Goal: Task Accomplishment & Management: Complete application form

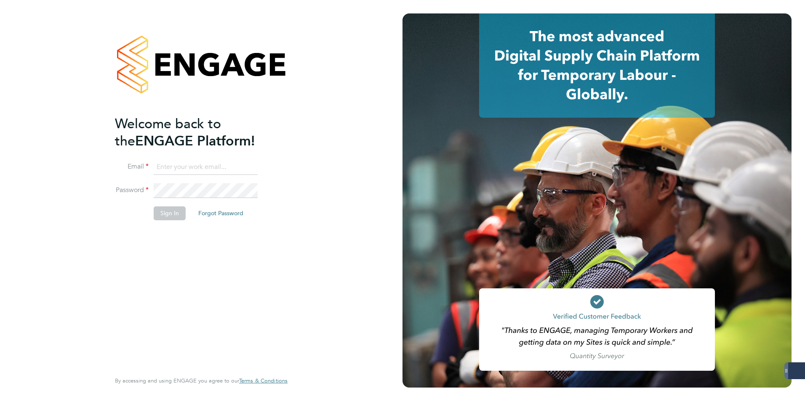
type input "amelia.taylor@konnectrecruit.co.uk"
click at [171, 213] on button "Sign In" at bounding box center [170, 213] width 32 height 13
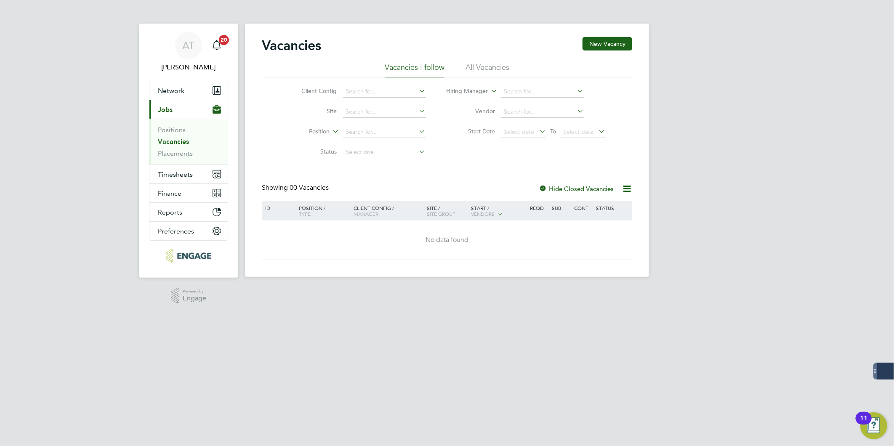
click at [173, 140] on link "Vacancies" at bounding box center [173, 142] width 31 height 8
drag, startPoint x: 667, startPoint y: 305, endPoint x: 619, endPoint y: 272, distance: 58.3
click at [667, 290] on html "AT Amelia Taylor Notifications 20 Applications: Network Team Members Businesses…" at bounding box center [447, 145] width 894 height 290
click at [555, 187] on label "Hide Closed Vacancies" at bounding box center [576, 189] width 75 height 8
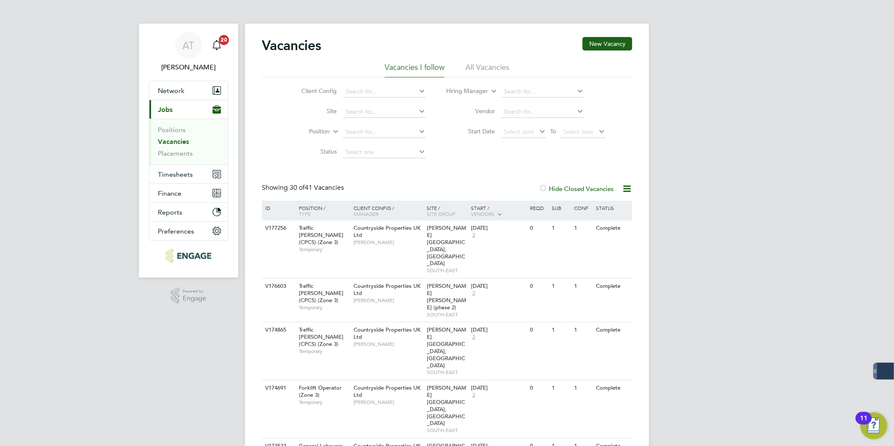
click at [474, 70] on li "All Vacancies" at bounding box center [487, 69] width 44 height 15
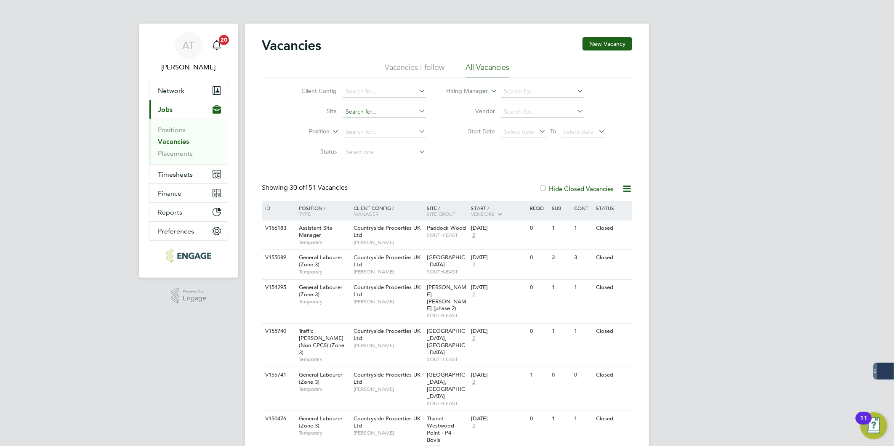
click at [372, 110] on input at bounding box center [384, 112] width 83 height 12
click at [396, 135] on li "Thanet - West wood Point - P4 - Bovis" at bounding box center [394, 134] width 104 height 11
type input "Thanet - Westwood Point - P4 - Bovis"
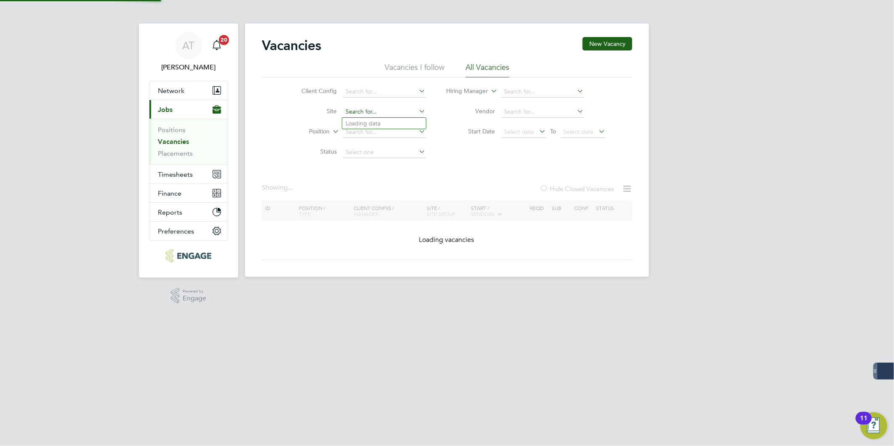
click at [406, 108] on input at bounding box center [384, 112] width 83 height 12
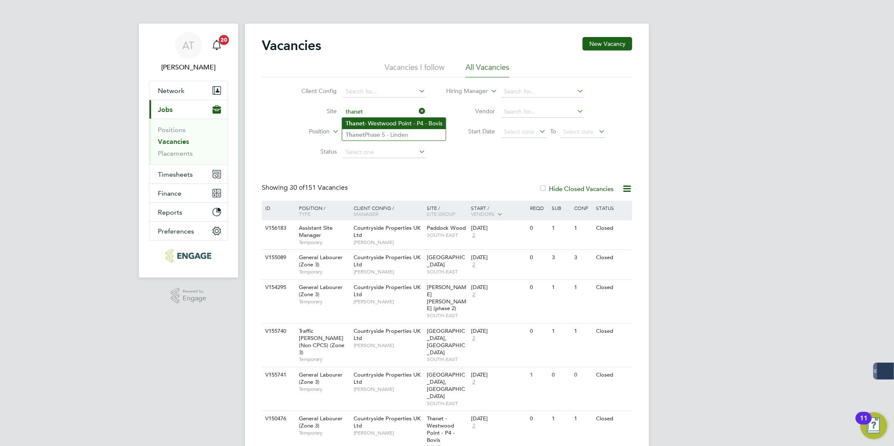
click at [380, 122] on li "Thanet - Westwood Point - P4 - Bovis" at bounding box center [394, 123] width 104 height 11
type input "Thanet - Westwood Point - P4 - Bovis"
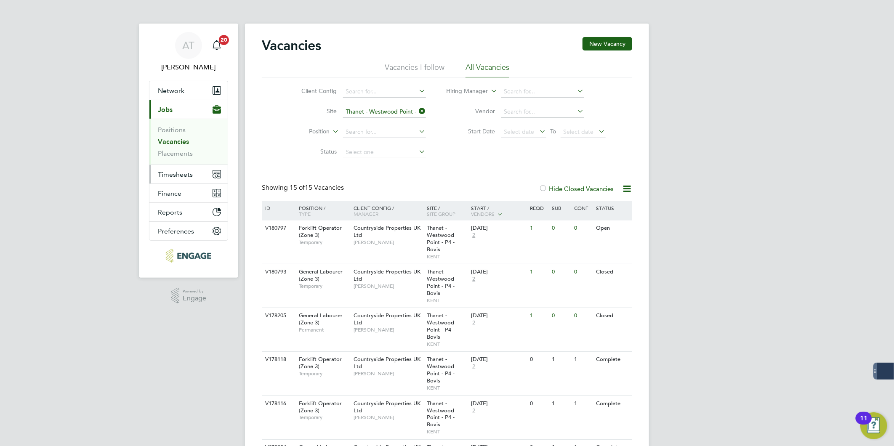
click at [163, 174] on span "Timesheets" at bounding box center [175, 174] width 35 height 8
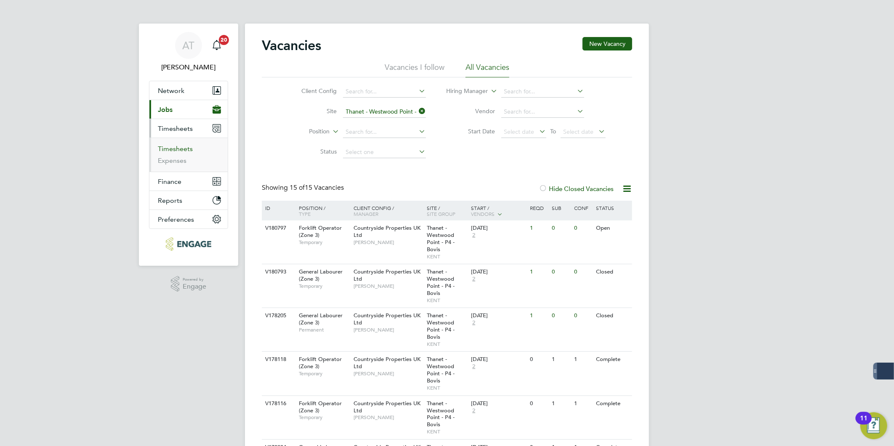
click at [173, 148] on link "Timesheets" at bounding box center [175, 149] width 35 height 8
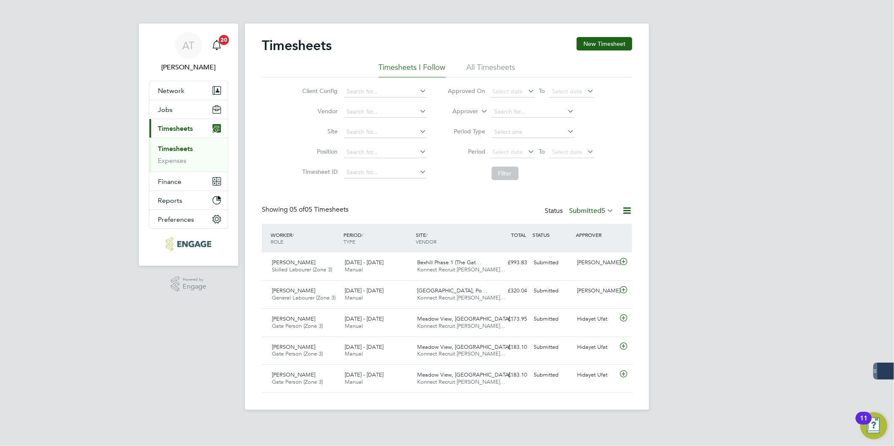
click at [175, 125] on span "Timesheets" at bounding box center [175, 129] width 35 height 8
click at [190, 112] on button "Jobs" at bounding box center [188, 109] width 78 height 19
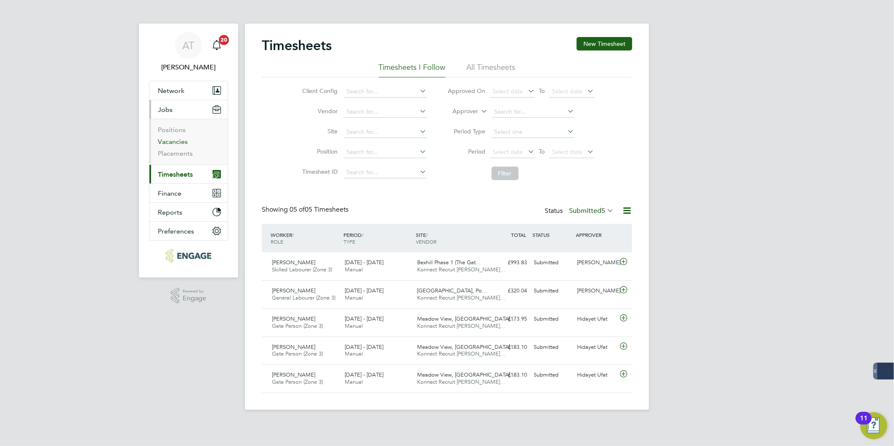
drag, startPoint x: 178, startPoint y: 140, endPoint x: 216, endPoint y: 135, distance: 38.2
click at [178, 140] on link "Vacancies" at bounding box center [173, 142] width 30 height 8
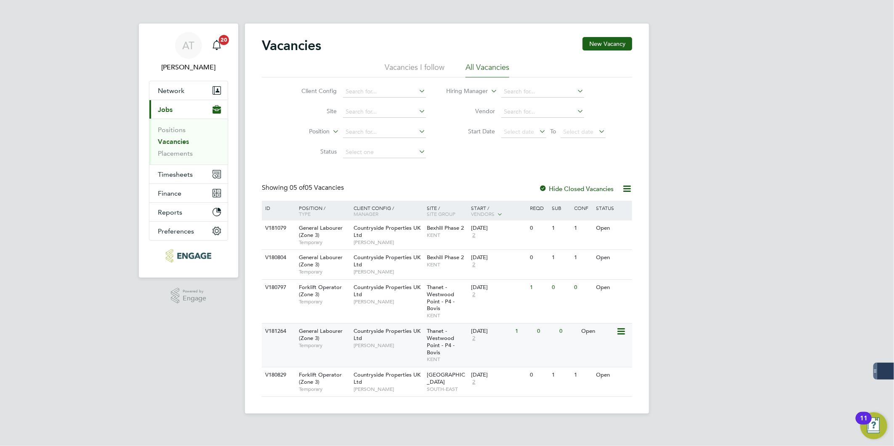
click at [331, 345] on span "Temporary" at bounding box center [324, 345] width 50 height 7
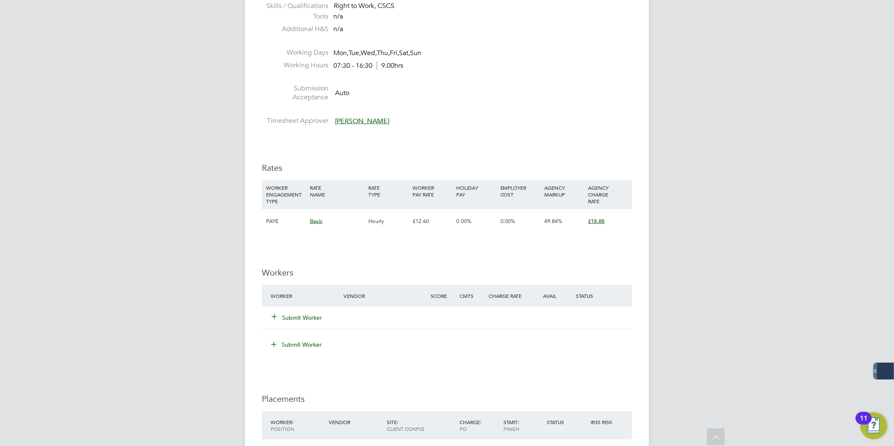
scroll to position [421, 0]
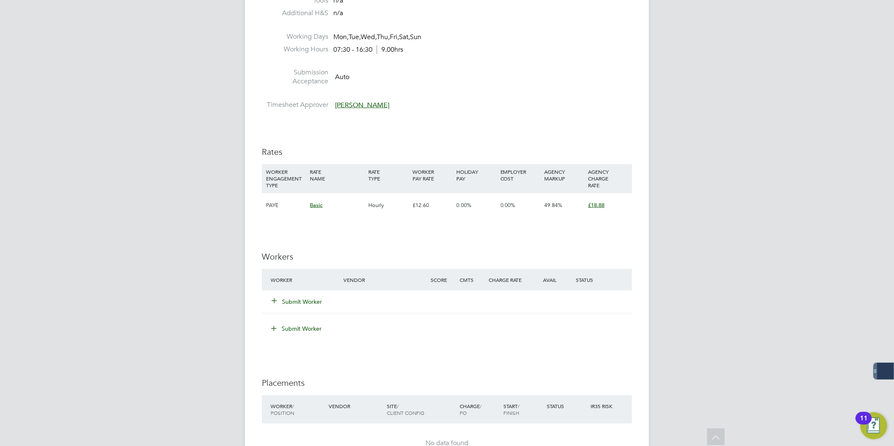
click at [299, 305] on button "Submit Worker" at bounding box center [297, 301] width 50 height 8
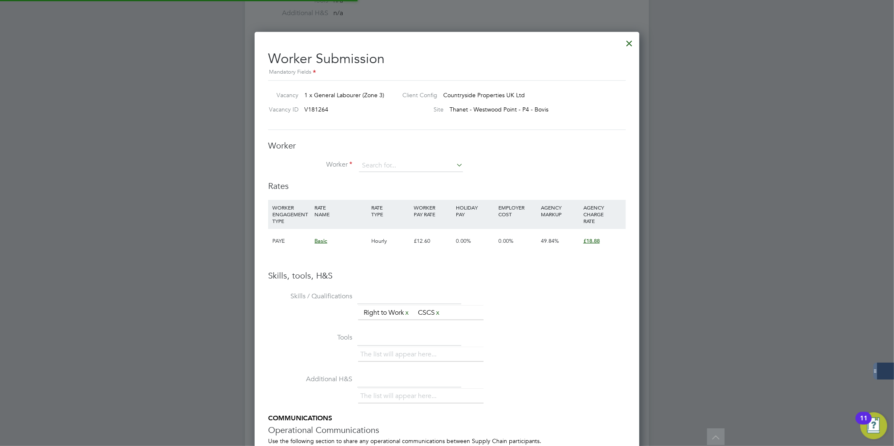
scroll to position [531, 385]
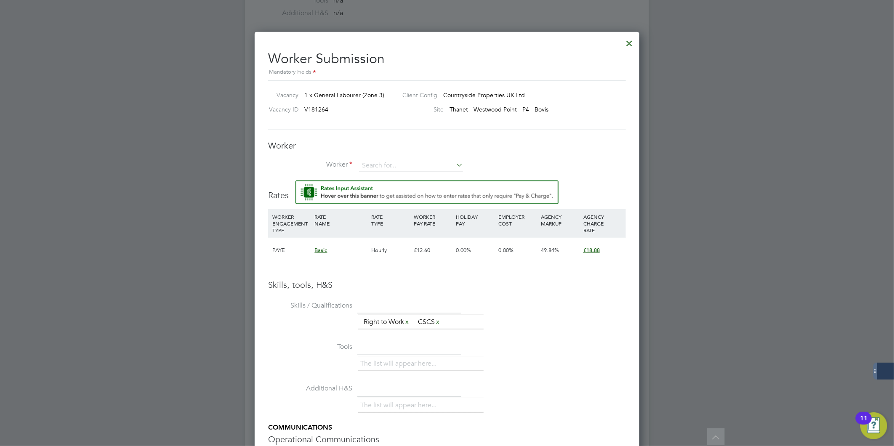
click at [382, 154] on div "Worker Worker Worker Engagement Type" at bounding box center [447, 160] width 358 height 40
click at [382, 163] on input at bounding box center [411, 165] width 104 height 13
type input "Hamish M"
click at [394, 191] on li "+ Add new" at bounding box center [411, 188] width 105 height 11
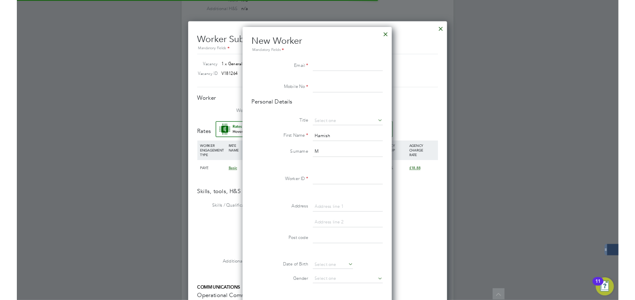
scroll to position [711, 223]
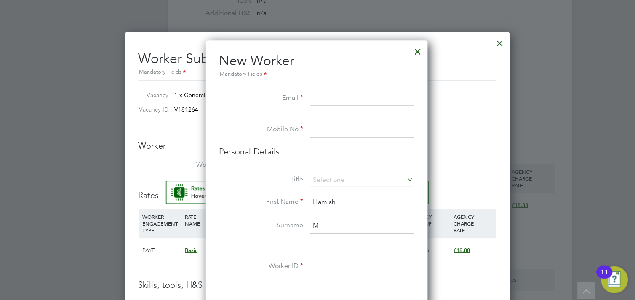
click at [322, 98] on input at bounding box center [362, 98] width 104 height 15
click at [342, 101] on input at bounding box center [362, 98] width 104 height 15
paste input "[EMAIL_ADDRESS][DOMAIN_NAME]"
type input "[EMAIL_ADDRESS][DOMAIN_NAME]"
click at [352, 127] on input at bounding box center [362, 129] width 104 height 15
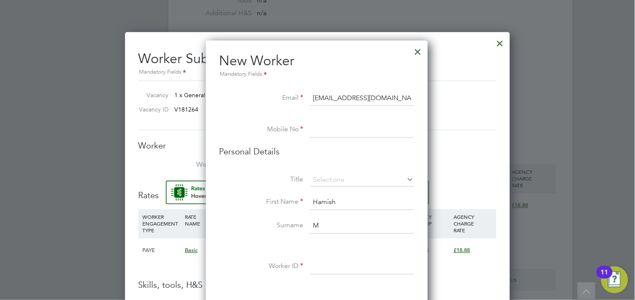
paste input "07359214850"
type input "07359214850"
click at [318, 175] on input at bounding box center [362, 180] width 104 height 13
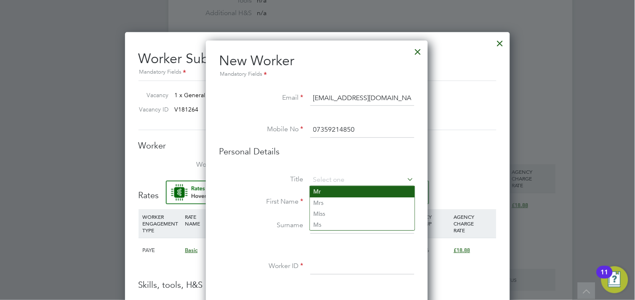
click at [324, 190] on li "Mr" at bounding box center [362, 191] width 105 height 11
type input "Mr"
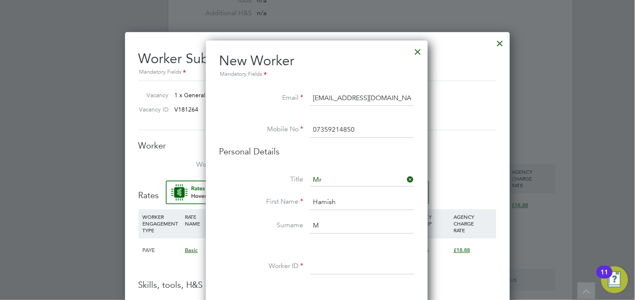
click at [335, 218] on input "M" at bounding box center [362, 225] width 104 height 15
click at [320, 225] on input "Mcgowan" at bounding box center [362, 225] width 104 height 15
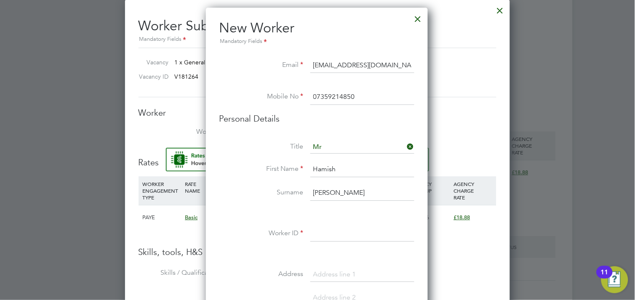
scroll to position [514, 0]
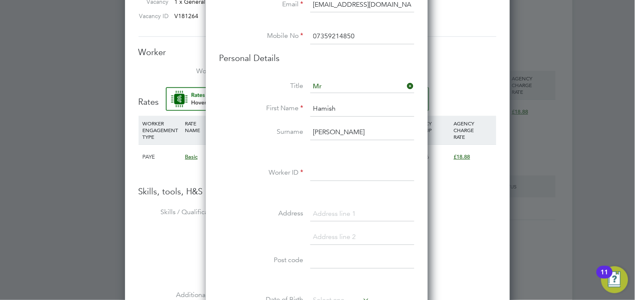
type input "[PERSON_NAME]"
click at [338, 168] on input at bounding box center [362, 173] width 104 height 15
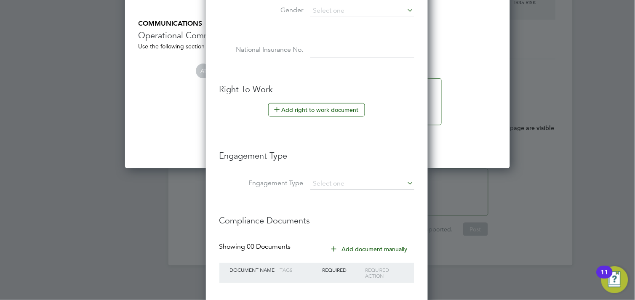
scroll to position [842, 0]
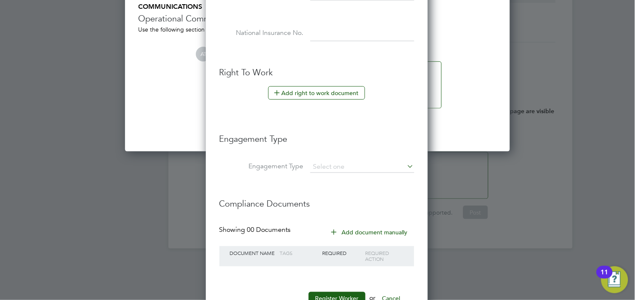
type input "108779"
click at [334, 93] on button "Add right to work document" at bounding box center [316, 92] width 97 height 13
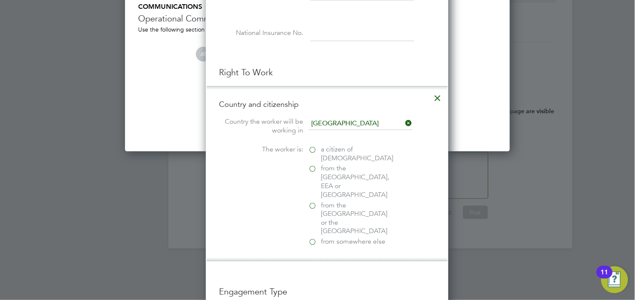
scroll to position [838, 243]
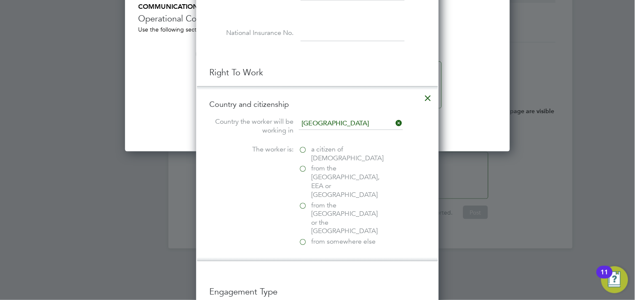
click at [321, 153] on span "a citizen of United Kingdom" at bounding box center [347, 154] width 72 height 18
click at [0, 0] on input "a citizen of United Kingdom" at bounding box center [0, 0] width 0 height 0
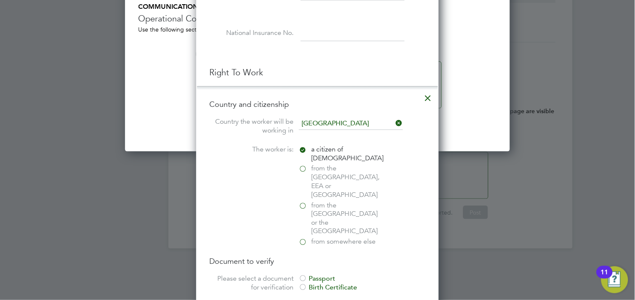
click at [327, 275] on div "Passport" at bounding box center [362, 279] width 126 height 9
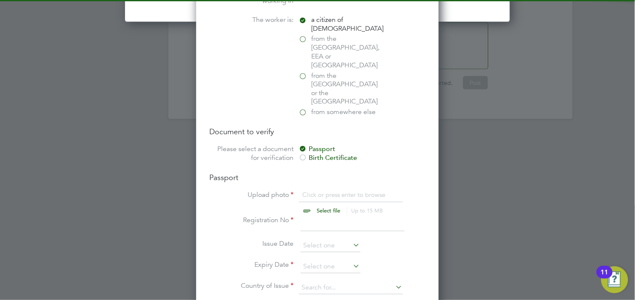
scroll to position [982, 0]
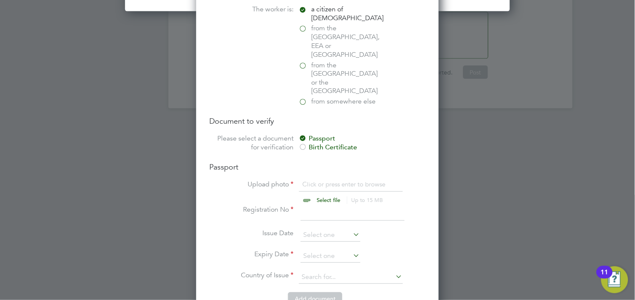
click at [308, 181] on input "file" at bounding box center [337, 193] width 132 height 25
type input "C:\fakepath\Hamish Mcgowan passport.PNG"
click at [321, 206] on input at bounding box center [352, 213] width 104 height 15
type input "124275710"
click at [316, 250] on input at bounding box center [330, 256] width 60 height 13
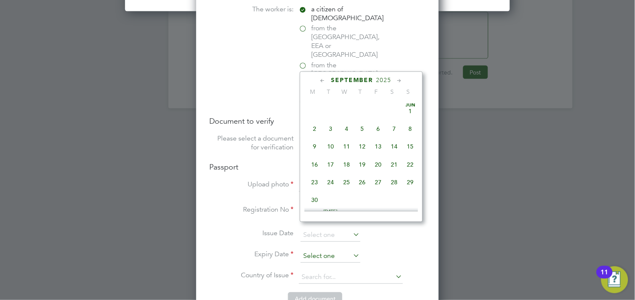
scroll to position [306, 0]
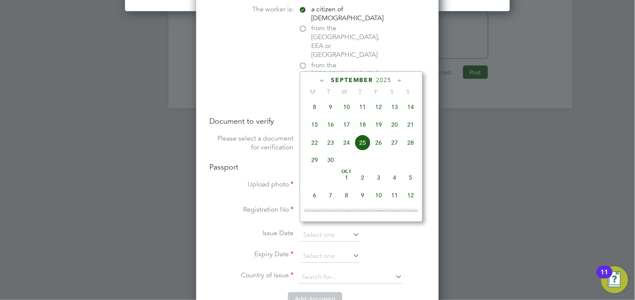
click at [378, 79] on span "2025" at bounding box center [383, 80] width 15 height 7
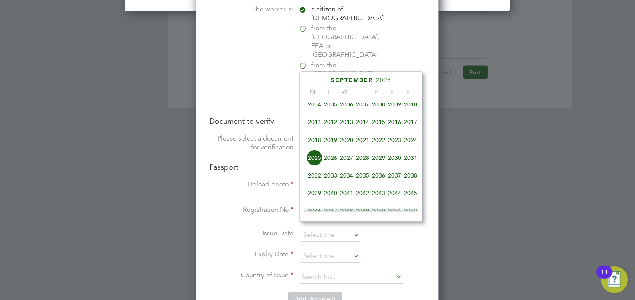
click at [409, 162] on span "2031" at bounding box center [410, 158] width 16 height 16
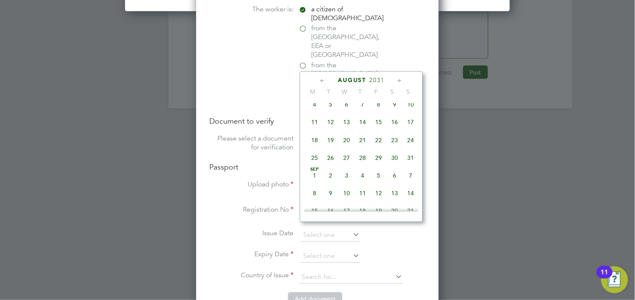
click at [322, 80] on icon at bounding box center [323, 80] width 8 height 9
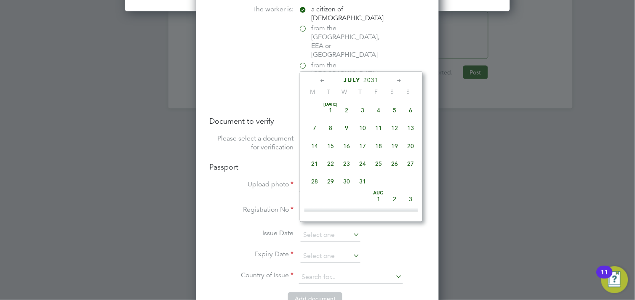
click at [395, 161] on span "26" at bounding box center [394, 164] width 16 height 16
type input "26 Jul 2031"
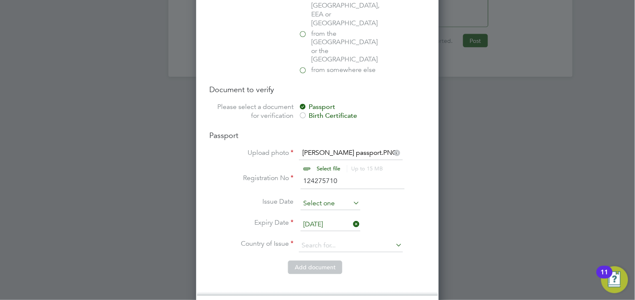
scroll to position [1075, 0]
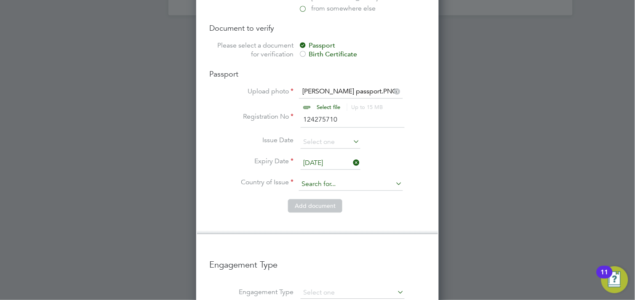
click at [308, 178] on input at bounding box center [351, 184] width 104 height 13
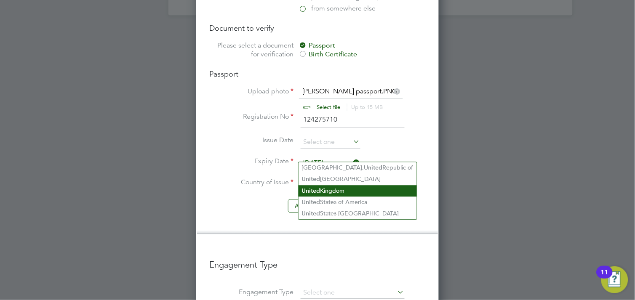
click at [337, 185] on li "United Kingdom" at bounding box center [357, 190] width 118 height 11
type input "United Kingdom"
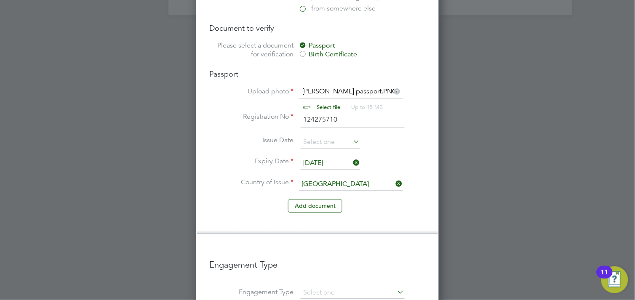
click at [380, 199] on li "Add document" at bounding box center [317, 210] width 215 height 22
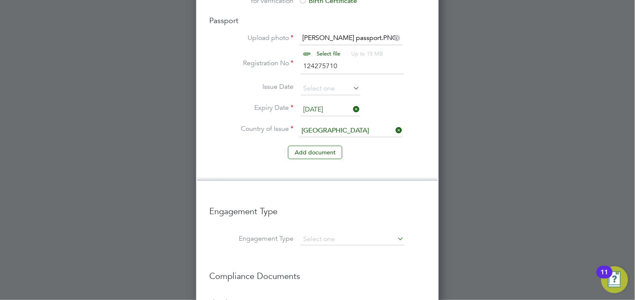
scroll to position [1203, 0]
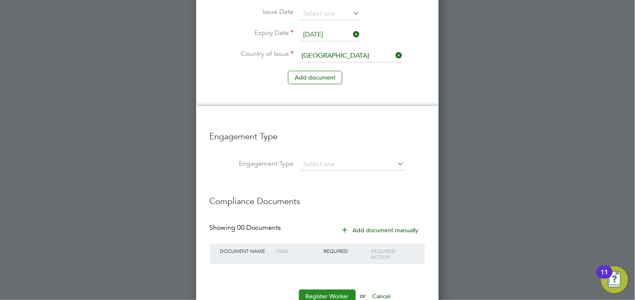
click at [322, 290] on button "Register Worker" at bounding box center [327, 296] width 57 height 13
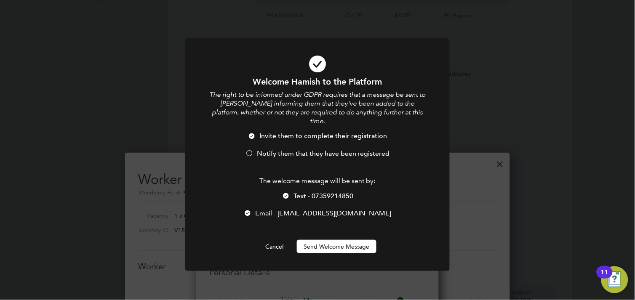
click at [295, 149] on span "Notify them that they have been registered" at bounding box center [323, 153] width 133 height 8
click at [290, 209] on span "Email - hamish.fb@hotmail.co.uk" at bounding box center [323, 213] width 136 height 8
click at [315, 240] on button "Send Welcome Message" at bounding box center [337, 246] width 80 height 13
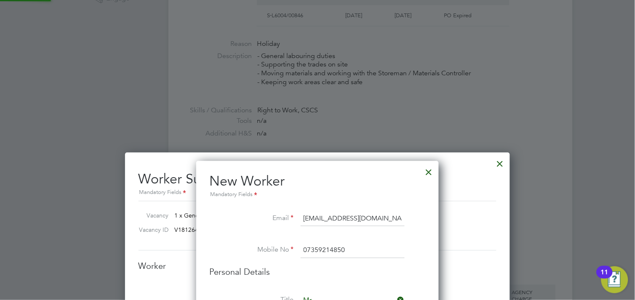
type input "Hamish Macgowan (108779)"
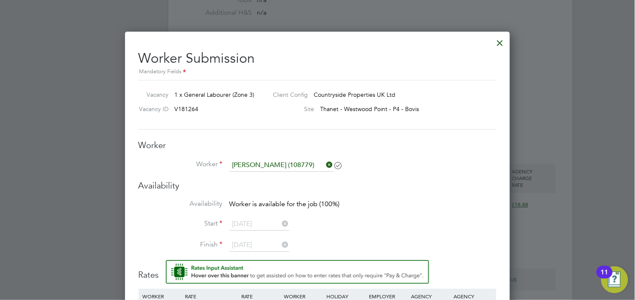
scroll to position [421, 0]
click at [496, 39] on div at bounding box center [499, 41] width 15 height 15
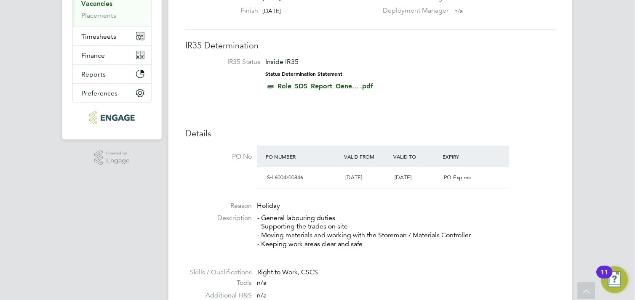
scroll to position [47, 0]
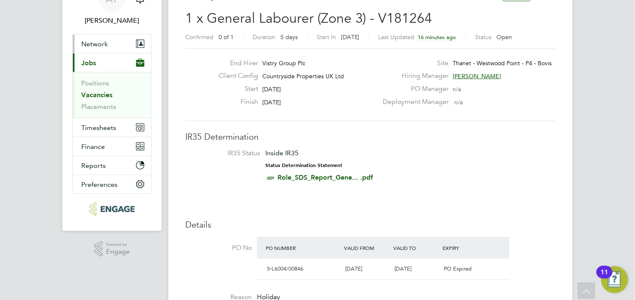
click at [99, 48] on button "Network" at bounding box center [112, 44] width 78 height 19
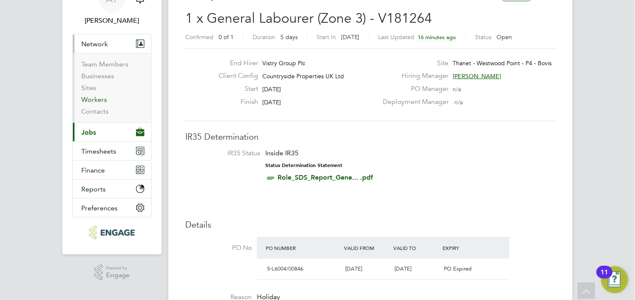
click at [90, 98] on link "Workers" at bounding box center [94, 100] width 26 height 8
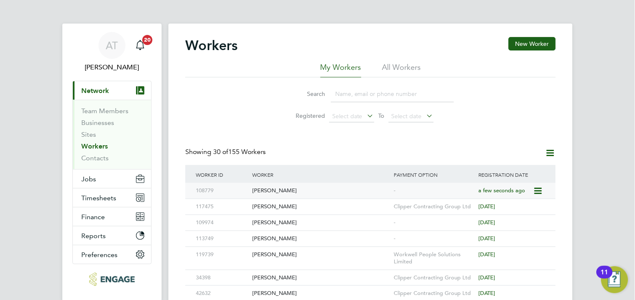
click at [336, 190] on div "Hamish Macgowan" at bounding box center [320, 191] width 141 height 16
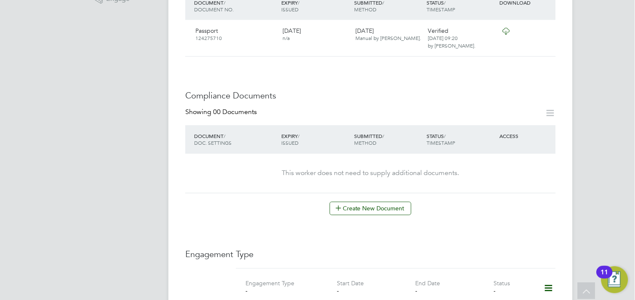
scroll to position [327, 0]
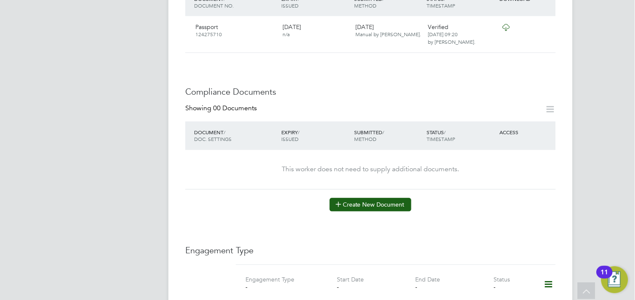
click at [384, 198] on button "Create New Document" at bounding box center [370, 204] width 82 height 13
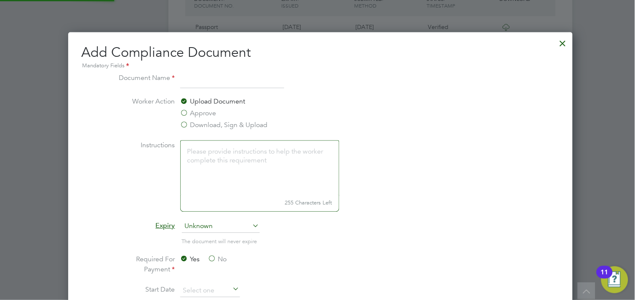
scroll to position [4, 4]
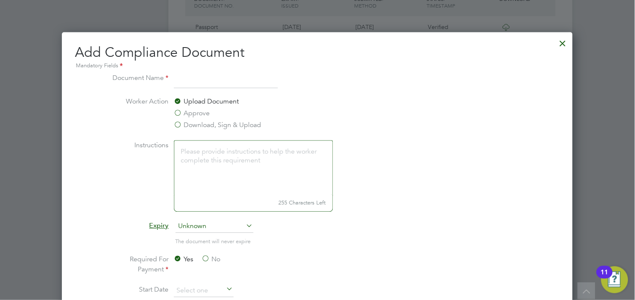
click at [183, 111] on label "Approve" at bounding box center [192, 114] width 36 height 10
click at [0, 0] on input "Approve" at bounding box center [0, 0] width 0 height 0
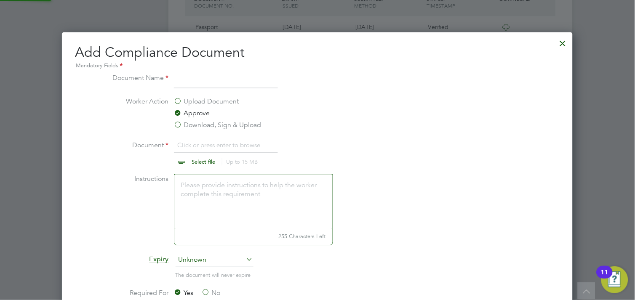
scroll to position [13, 104]
click at [204, 92] on li "Document Name" at bounding box center [317, 85] width 423 height 24
click at [199, 88] on li "Document Name" at bounding box center [317, 85] width 423 height 24
click at [198, 77] on input at bounding box center [226, 80] width 104 height 15
type input "EMERGENCY CONTACT"
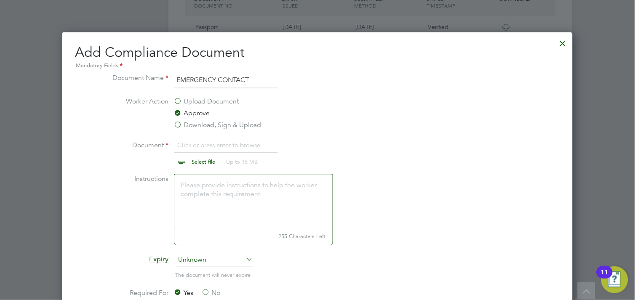
click at [379, 110] on li "Worker Action Upload Document Approve Download, Sign & Upload" at bounding box center [317, 119] width 423 height 44
click at [210, 162] on input "file" at bounding box center [212, 153] width 132 height 25
type input "C:\fakepath\Candidate-Registration-Hamish-MacGowan.pdf"
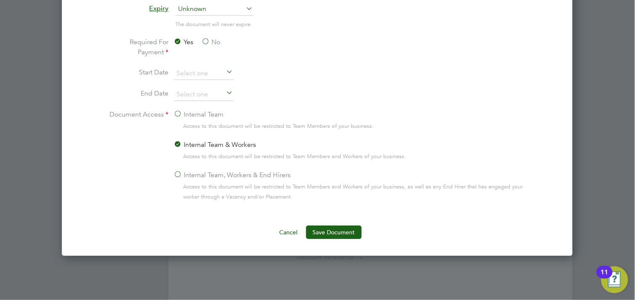
scroll to position [608, 0]
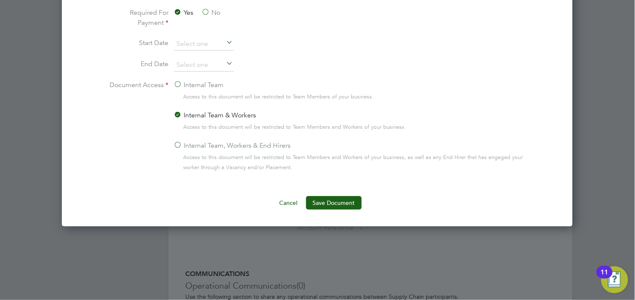
click at [206, 11] on label "No" at bounding box center [211, 13] width 19 height 10
click at [0, 0] on input "No" at bounding box center [0, 0] width 0 height 0
click at [186, 134] on li "Internal Team & Workers Access to this document will be restricted to Team Memb…" at bounding box center [351, 125] width 355 height 30
click at [186, 144] on label "Internal Team, Workers & End Hirers" at bounding box center [232, 146] width 117 height 10
click at [0, 0] on input "Internal Team, Workers & End Hirers" at bounding box center [0, 0] width 0 height 0
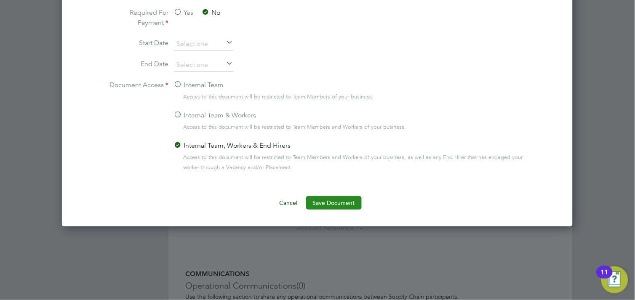
click at [329, 201] on button "Save Document" at bounding box center [334, 202] width 56 height 13
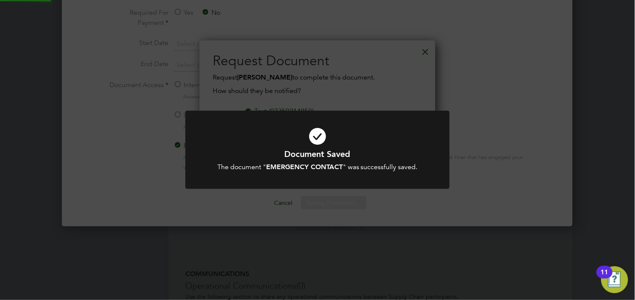
scroll to position [135, 236]
click at [412, 72] on div "Document Saved The document " EMERGENCY CONTACT " was successfully saved. Cance…" at bounding box center [317, 150] width 635 height 300
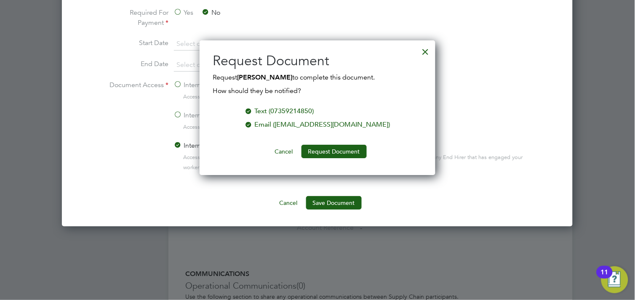
click at [293, 125] on div "Email (hamish.fb@hotmail.co.uk)" at bounding box center [322, 125] width 135 height 10
click at [321, 152] on button "Request Document" at bounding box center [333, 151] width 65 height 13
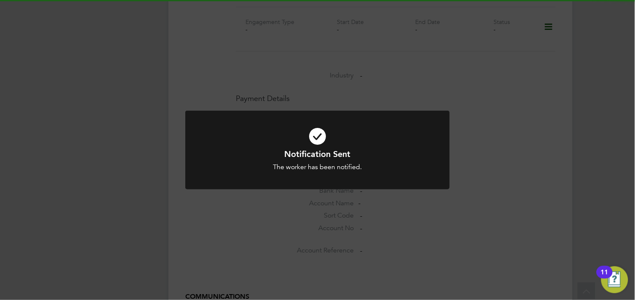
scroll to position [608, 0]
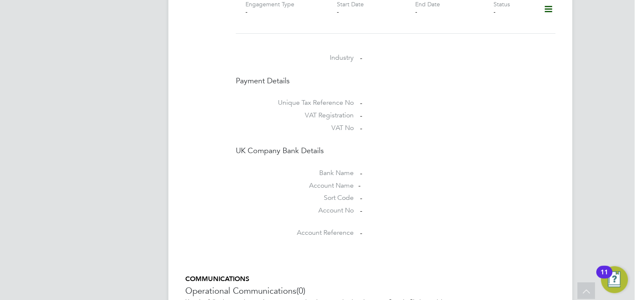
click at [486, 169] on li "Bank Name -" at bounding box center [396, 175] width 320 height 13
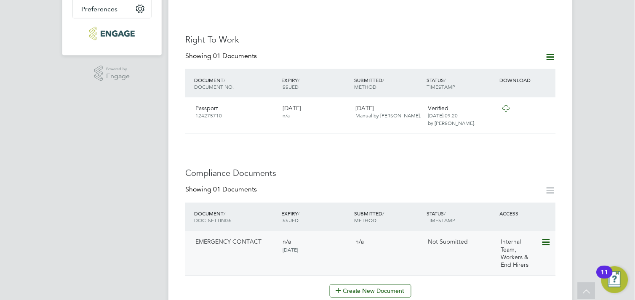
scroll to position [327, 0]
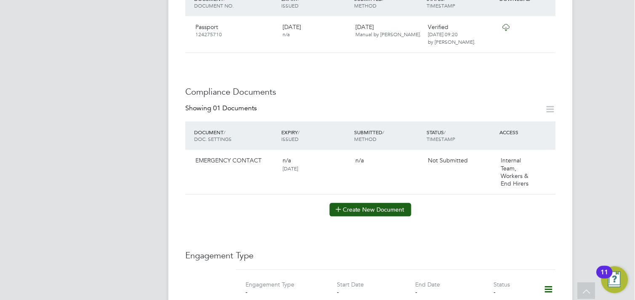
click at [337, 206] on icon at bounding box center [338, 209] width 6 height 6
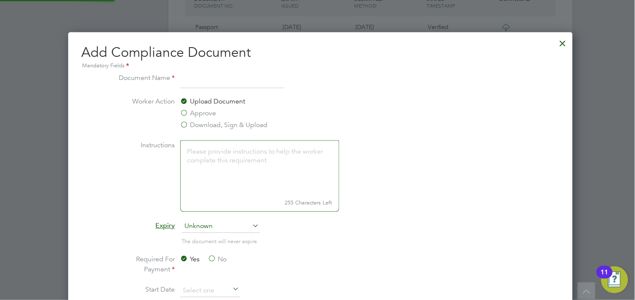
scroll to position [441, 511]
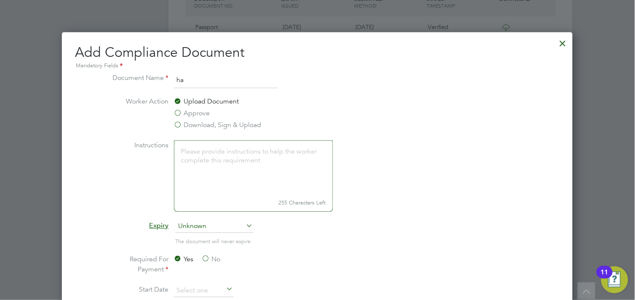
type input "h"
type input "cscs"
click at [191, 114] on label "Approve" at bounding box center [192, 114] width 36 height 10
click at [0, 0] on input "Approve" at bounding box center [0, 0] width 0 height 0
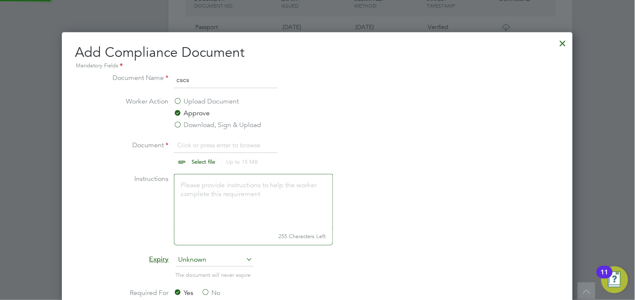
scroll to position [13, 104]
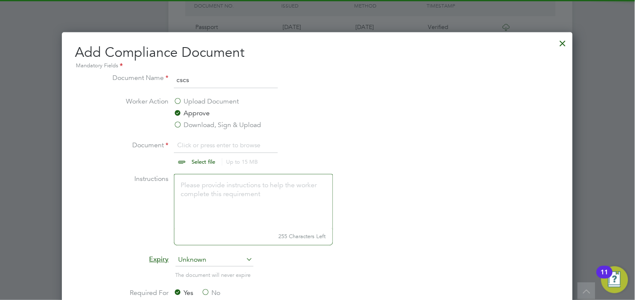
click at [194, 159] on input "file" at bounding box center [212, 153] width 132 height 25
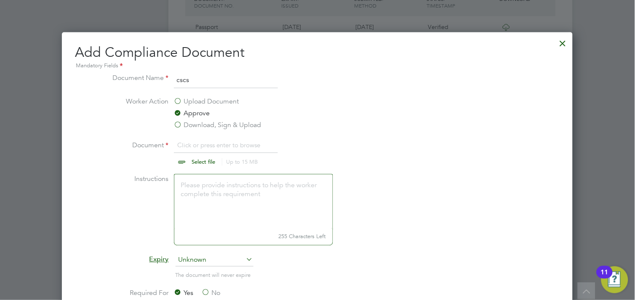
type input "C:\fakepath\hamish cscs.jpg"
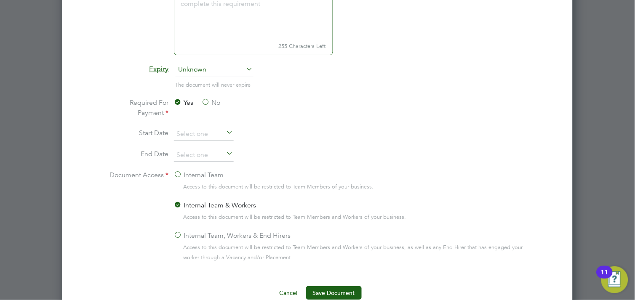
scroll to position [561, 0]
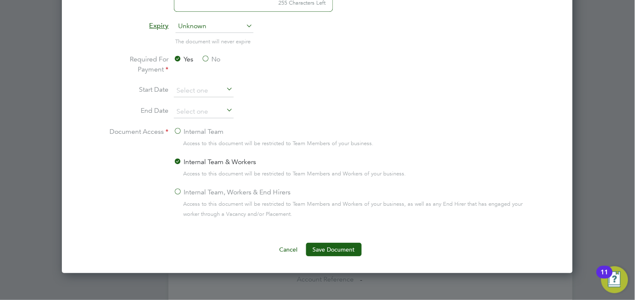
click at [209, 60] on label "No" at bounding box center [211, 59] width 19 height 10
click at [0, 0] on input "No" at bounding box center [0, 0] width 0 height 0
click at [194, 191] on label "Internal Team, Workers & End Hirers" at bounding box center [232, 192] width 117 height 10
click at [0, 0] on input "Internal Team, Workers & End Hirers" at bounding box center [0, 0] width 0 height 0
click at [327, 250] on button "Save Document" at bounding box center [334, 249] width 56 height 13
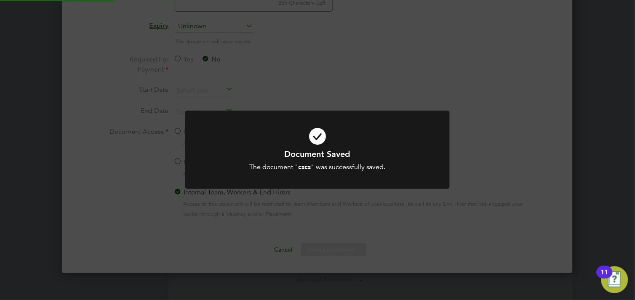
scroll to position [135, 236]
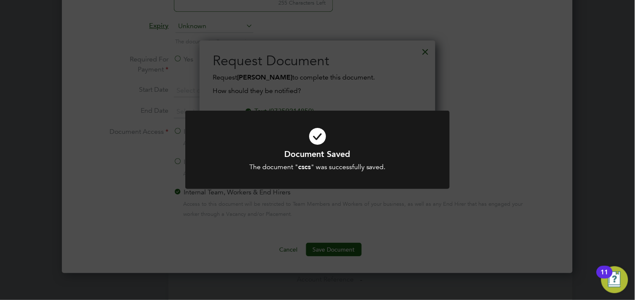
click at [495, 123] on div "Document Saved The document " cscs " was successfully saved. Cancel Okay" at bounding box center [317, 150] width 635 height 300
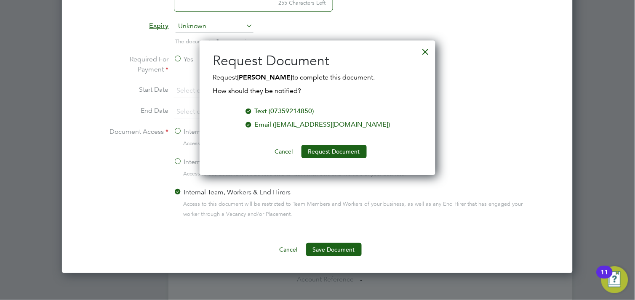
click at [292, 127] on div "Email (hamish.fb@hotmail.co.uk)" at bounding box center [322, 125] width 135 height 10
click at [317, 148] on button "Request Document" at bounding box center [333, 151] width 65 height 13
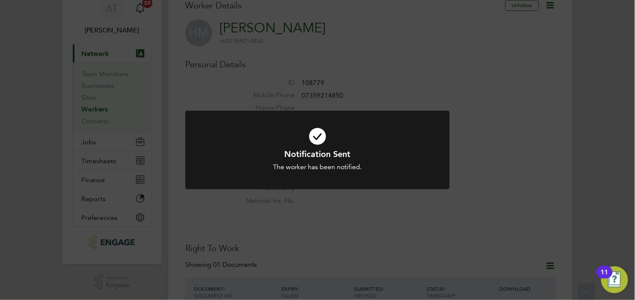
scroll to position [0, 0]
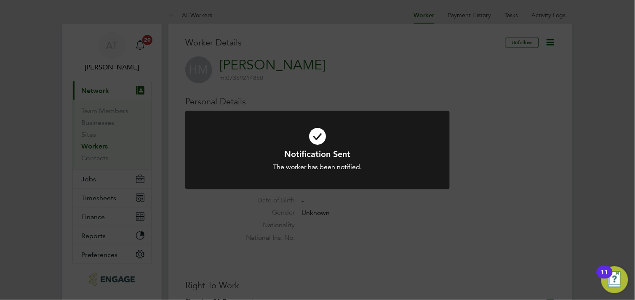
click at [484, 150] on div "Notification Sent The worker has been notified. Cancel Okay" at bounding box center [317, 150] width 635 height 300
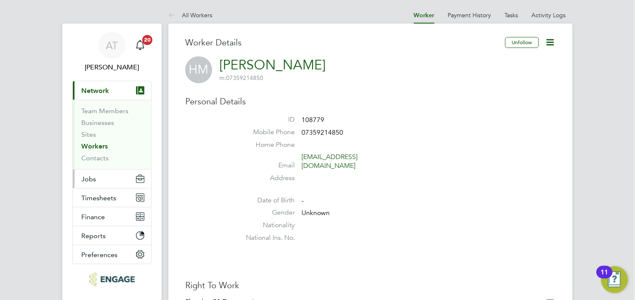
click at [97, 180] on button "Jobs" at bounding box center [112, 179] width 78 height 19
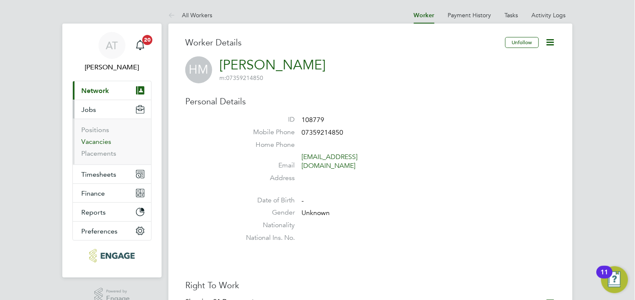
click at [100, 141] on link "Vacancies" at bounding box center [96, 142] width 30 height 8
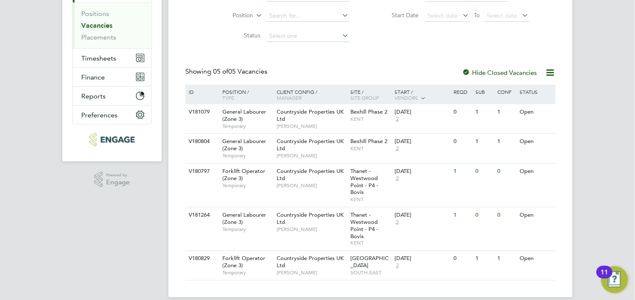
scroll to position [127, 0]
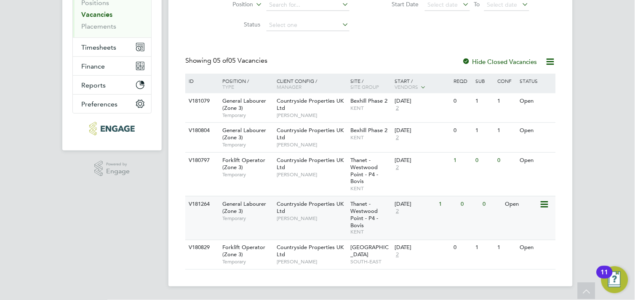
click at [224, 216] on span "Temporary" at bounding box center [247, 218] width 50 height 7
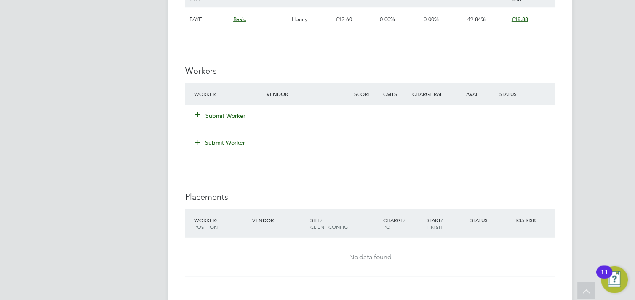
scroll to position [608, 0]
click at [201, 117] on icon at bounding box center [197, 113] width 6 height 6
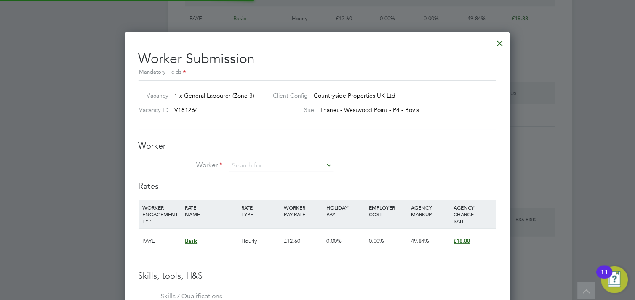
scroll to position [4, 5]
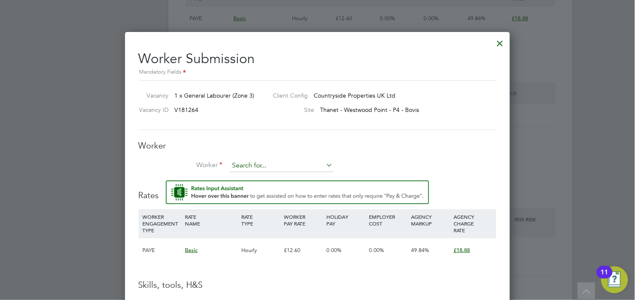
click at [233, 168] on input at bounding box center [281, 165] width 104 height 13
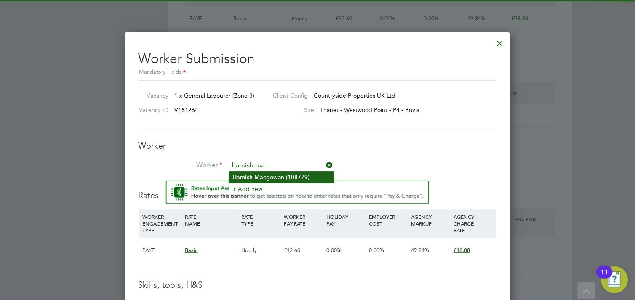
click at [254, 172] on li "[PERSON_NAME] cgowan (108779)" at bounding box center [281, 177] width 105 height 11
type input "[PERSON_NAME] (108779)"
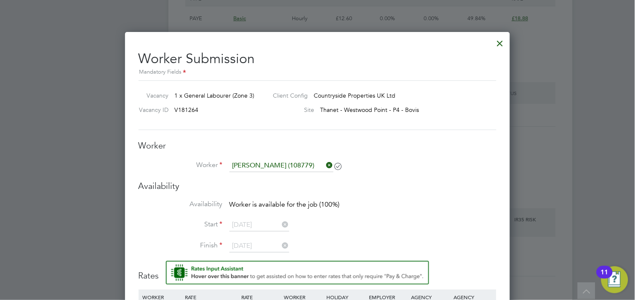
scroll to position [621, 385]
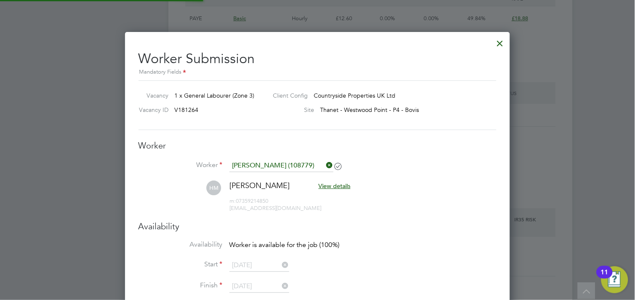
click at [447, 166] on li "Worker [PERSON_NAME] (108779)" at bounding box center [317, 169] width 358 height 21
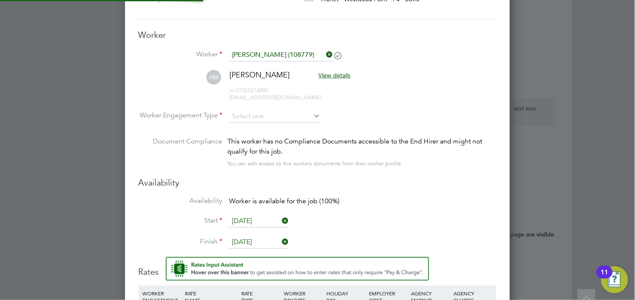
scroll to position [748, 0]
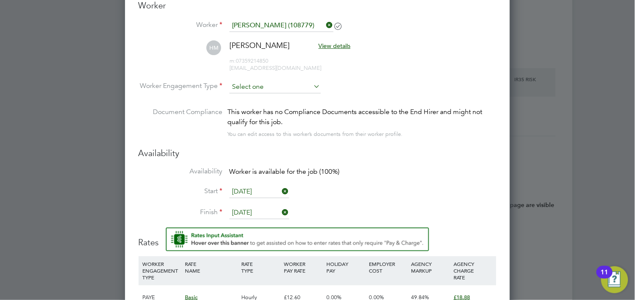
click at [258, 82] on input at bounding box center [274, 87] width 91 height 13
click at [262, 98] on li "Contract" at bounding box center [275, 98] width 92 height 11
type input "Contract"
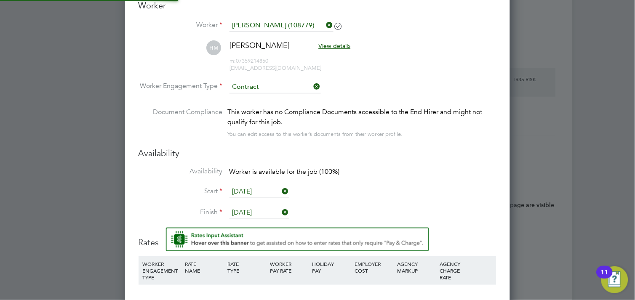
scroll to position [4, 5]
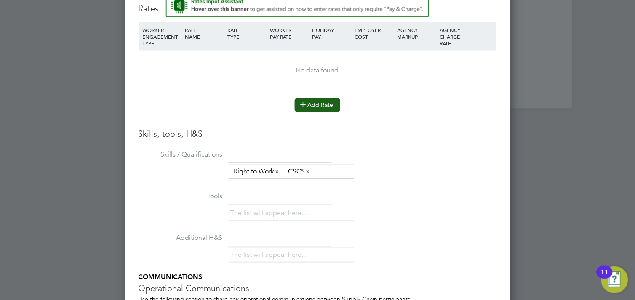
click at [307, 109] on button "Add Rate" at bounding box center [317, 104] width 45 height 13
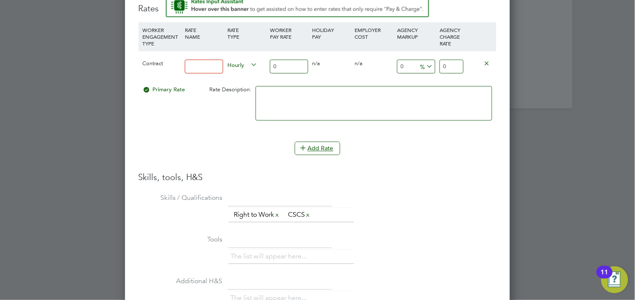
click at [201, 65] on input at bounding box center [204, 67] width 38 height 14
type input "1"
click at [292, 61] on input "0" at bounding box center [289, 67] width 38 height 14
type input "0"
click at [302, 65] on input "0" at bounding box center [289, 67] width 38 height 14
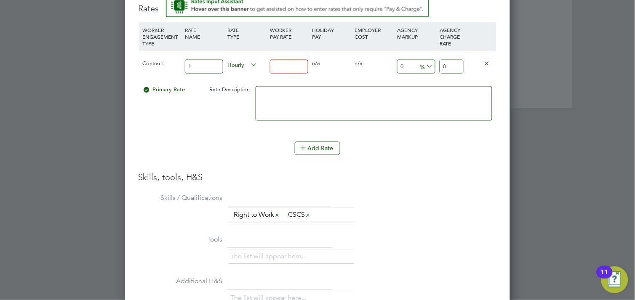
type input "1"
type input "15"
type input "15.9"
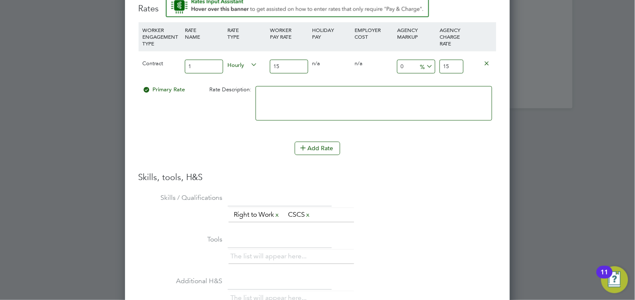
type input "15.9"
type input "15.90"
drag, startPoint x: 461, startPoint y: 62, endPoint x: 381, endPoint y: 74, distance: 80.9
click at [419, 61] on div "Contract 1 Hourly 15.90 0 n/a 0 n/a 0 0 % 15.9" at bounding box center [317, 66] width 358 height 31
type input "-93.71069182389937"
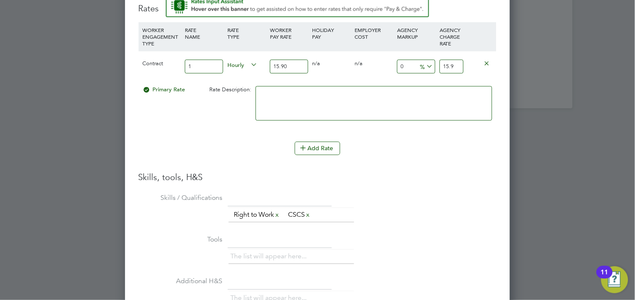
type input "1"
type input "13.20754716981132"
type input "18"
type input "18.238993710691823"
type input "18.8"
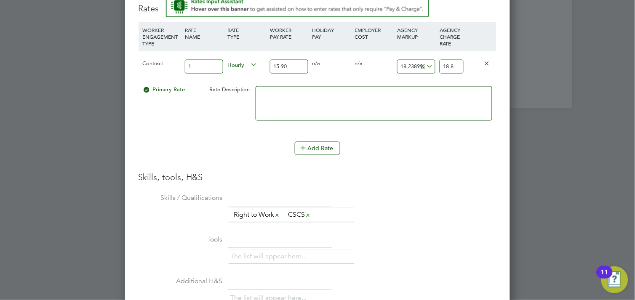
type input "18.742138364779873"
type input "18.88"
click at [459, 151] on div "Add Rate" at bounding box center [317, 148] width 358 height 13
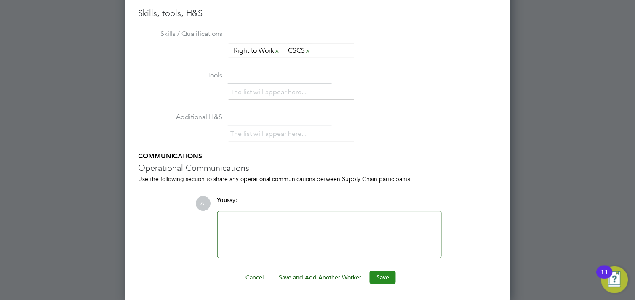
click at [385, 275] on button "Save" at bounding box center [382, 277] width 26 height 13
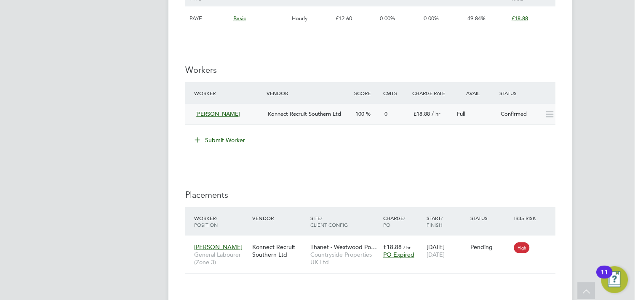
click at [550, 112] on icon at bounding box center [549, 114] width 11 height 7
click at [475, 118] on div "Full" at bounding box center [476, 114] width 44 height 14
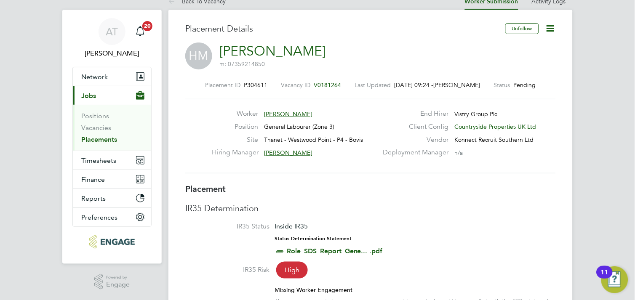
click at [551, 25] on icon at bounding box center [550, 28] width 11 height 11
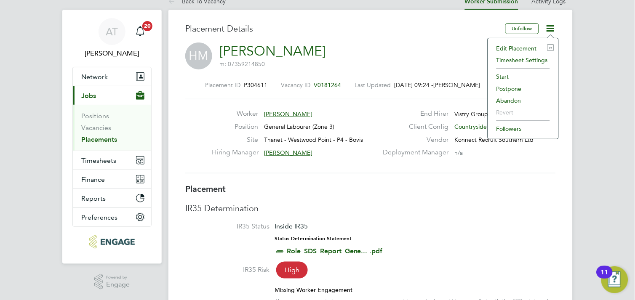
click at [501, 75] on li "Start" at bounding box center [523, 77] width 62 height 12
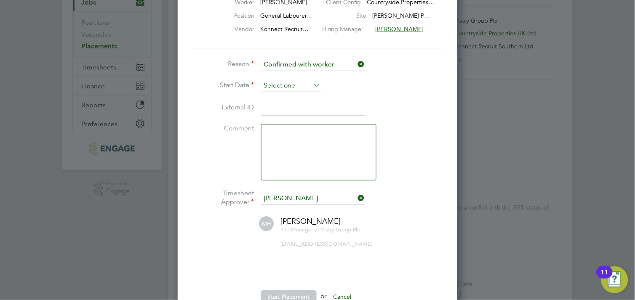
click at [279, 83] on input at bounding box center [291, 86] width 60 height 13
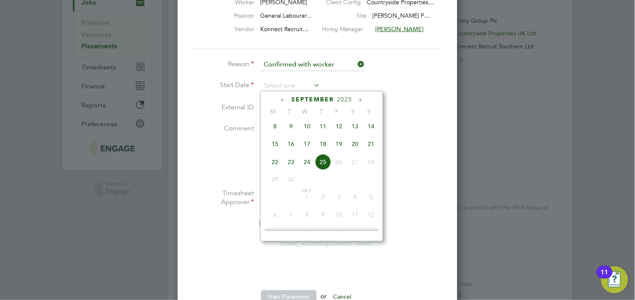
click at [271, 144] on span "15" at bounding box center [275, 144] width 16 height 16
type input "[DATE]"
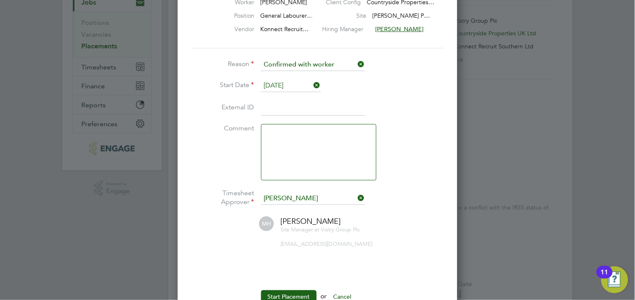
click at [300, 106] on input at bounding box center [313, 108] width 104 height 15
type input "108779"
click at [409, 173] on li "Comment" at bounding box center [317, 156] width 252 height 65
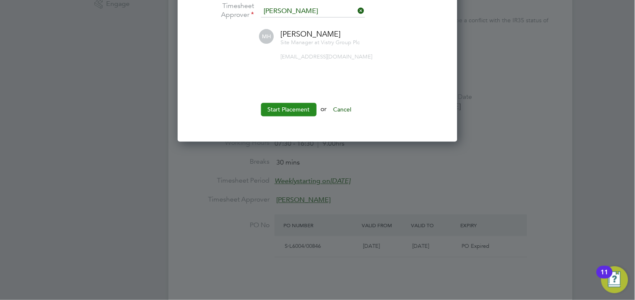
click at [281, 111] on button "Start Placement" at bounding box center [289, 109] width 56 height 13
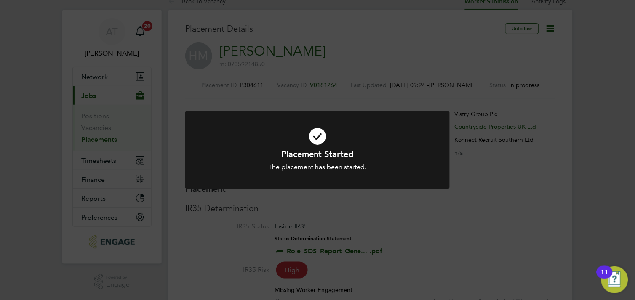
click at [405, 54] on div "Placement Started The placement has been started. Cancel Okay" at bounding box center [317, 150] width 635 height 300
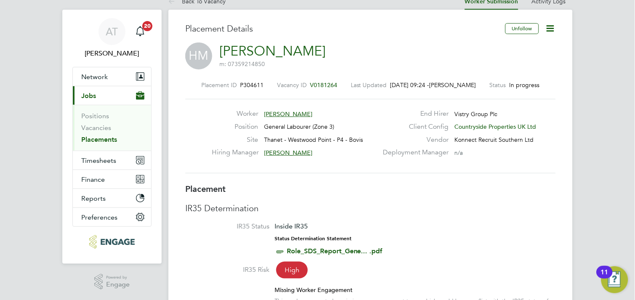
click at [548, 27] on icon at bounding box center [550, 28] width 11 height 11
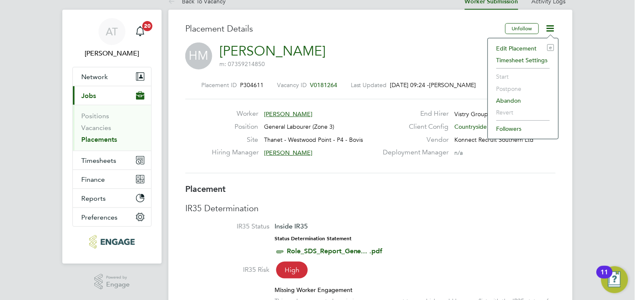
click at [413, 48] on div "HM Hamish Macgowan m: 07359214850" at bounding box center [370, 56] width 370 height 29
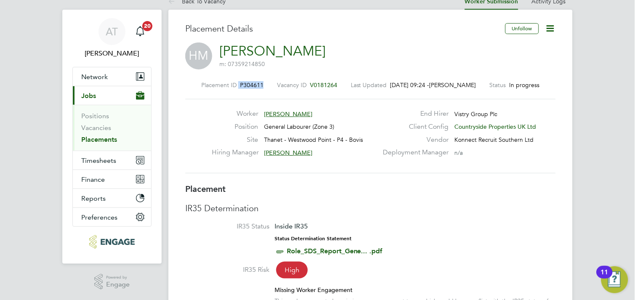
drag, startPoint x: 265, startPoint y: 84, endPoint x: 237, endPoint y: 85, distance: 27.8
click at [237, 85] on div "Placement ID P304611 Vacancy ID V0181264 Last Updated 25 Sep 2025, 09:24 - Amel…" at bounding box center [370, 85] width 370 height 8
copy div "P304611"
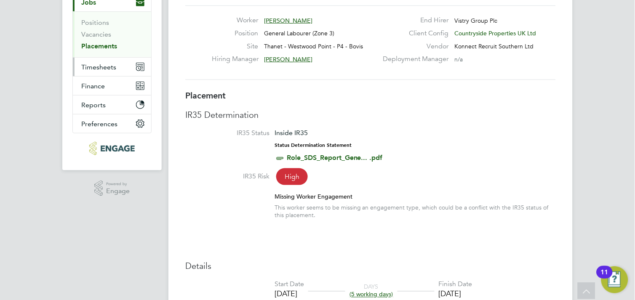
click at [114, 67] on span "Timesheets" at bounding box center [98, 67] width 35 height 8
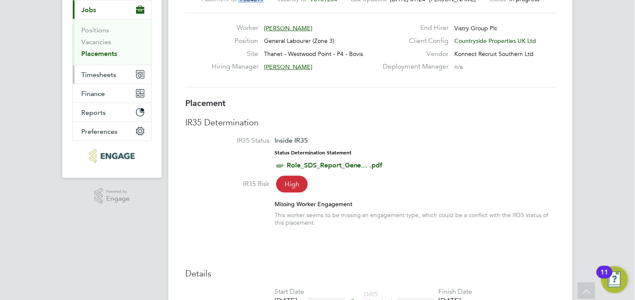
click at [87, 77] on span "Timesheets" at bounding box center [98, 75] width 35 height 8
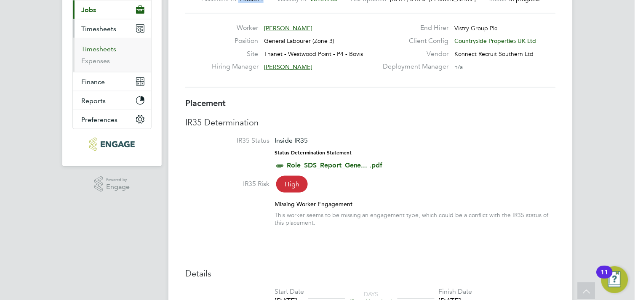
click at [89, 49] on link "Timesheets" at bounding box center [98, 49] width 35 height 8
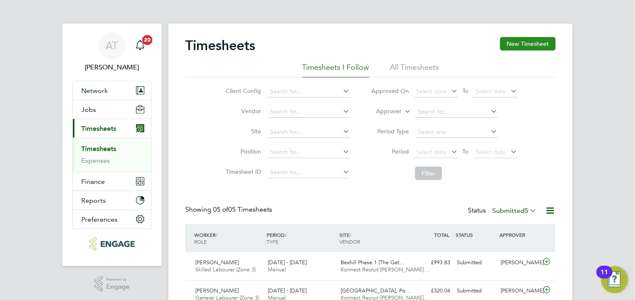
click at [526, 41] on button "New Timesheet" at bounding box center [528, 43] width 56 height 13
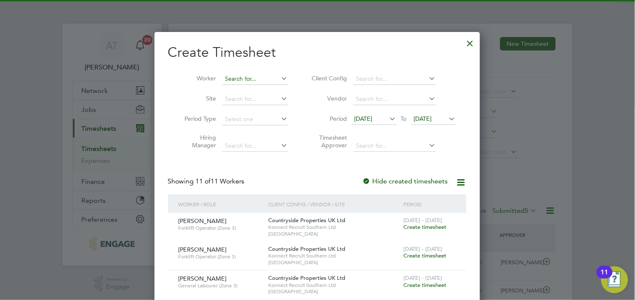
click at [256, 82] on input at bounding box center [255, 79] width 66 height 12
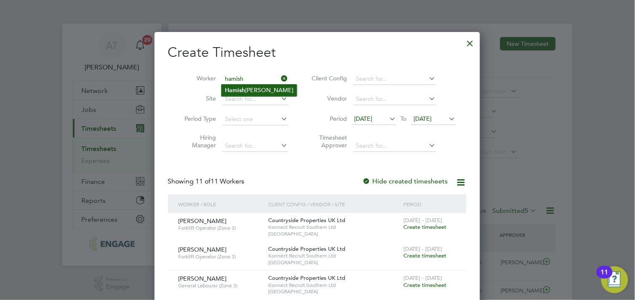
click at [252, 86] on li "Hamish Macgowan" at bounding box center [258, 90] width 75 height 11
type input "Hamish Macgowan"
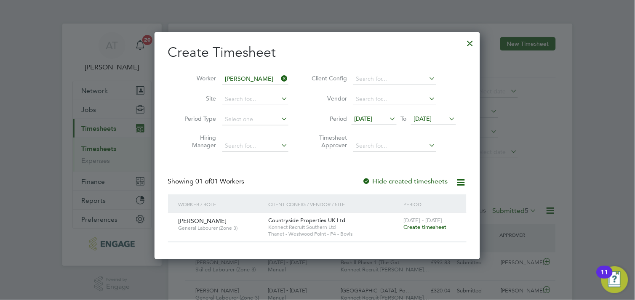
click at [410, 226] on span "Create timesheet" at bounding box center [425, 226] width 43 height 7
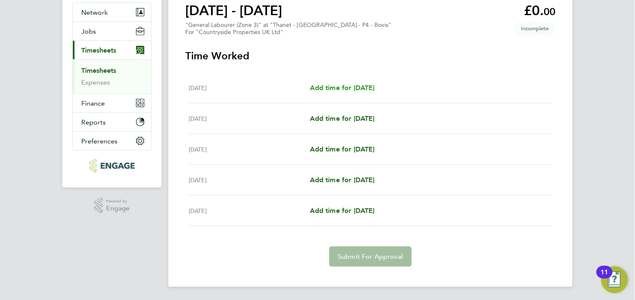
click at [326, 85] on span "Add time for Mon 15 Sep" at bounding box center [342, 88] width 65 height 8
select select "30"
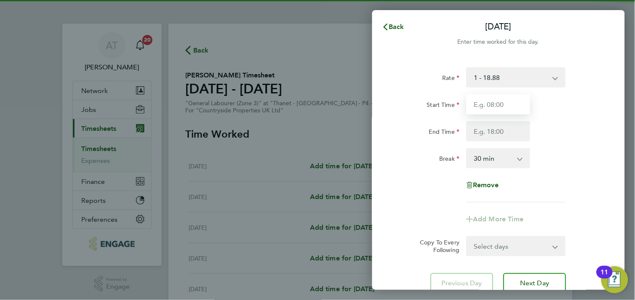
click at [516, 103] on input "Start Time" at bounding box center [498, 104] width 64 height 20
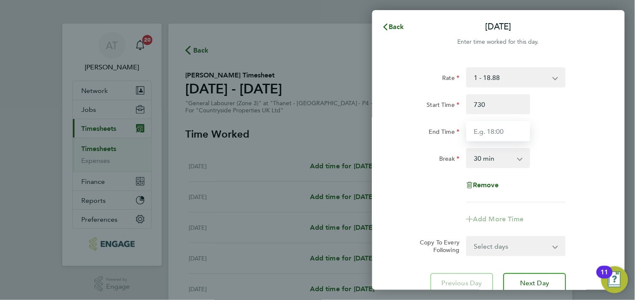
type input "07:30"
click at [496, 130] on input "End Time" at bounding box center [498, 131] width 64 height 20
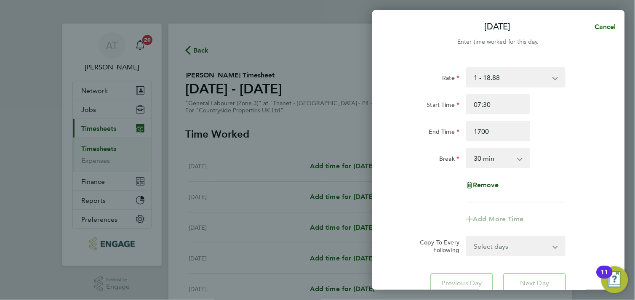
type input "17:00"
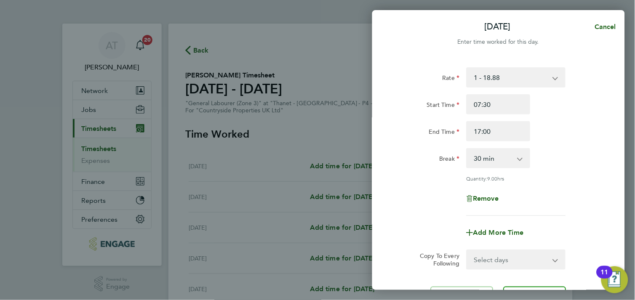
click at [584, 125] on div "End Time 17:00" at bounding box center [498, 131] width 212 height 20
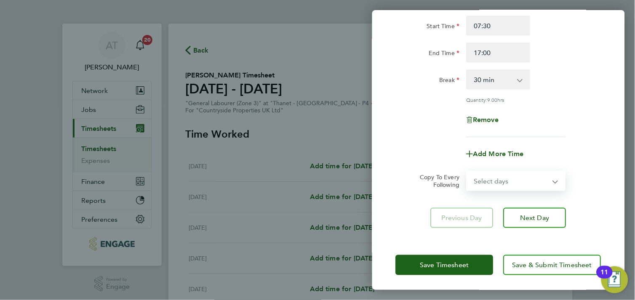
drag, startPoint x: 499, startPoint y: 177, endPoint x: 502, endPoint y: 182, distance: 5.8
click at [499, 177] on select "Select days Day Tuesday Wednesday Thursday Friday" at bounding box center [511, 181] width 88 height 19
select select "TUE"
click at [467, 172] on select "Select days Day Tuesday Wednesday Thursday Friday" at bounding box center [511, 181] width 88 height 19
select select "2025-09-19"
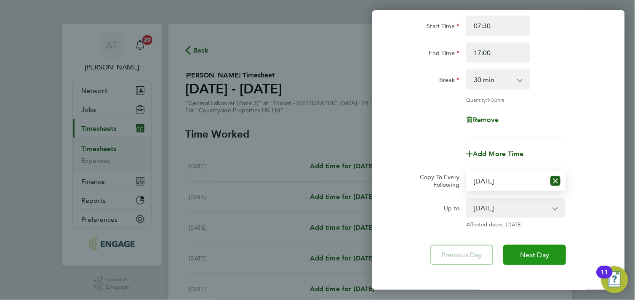
click at [522, 254] on span "Next Day" at bounding box center [534, 255] width 29 height 8
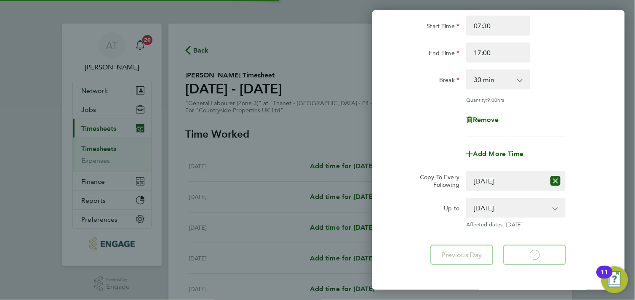
select select "30"
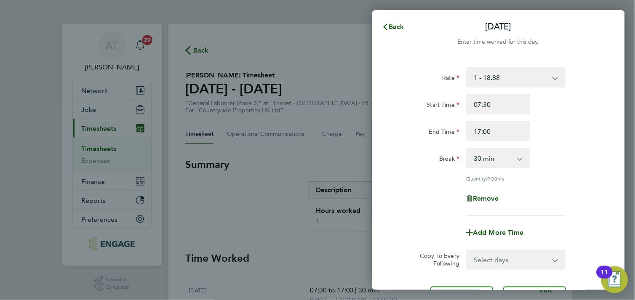
click at [492, 260] on select "Select days Day Wednesday Thursday Friday" at bounding box center [511, 259] width 88 height 19
select select "WED"
click at [467, 250] on select "Select days Day Wednesday Thursday Friday" at bounding box center [511, 259] width 88 height 19
select select "2025-09-19"
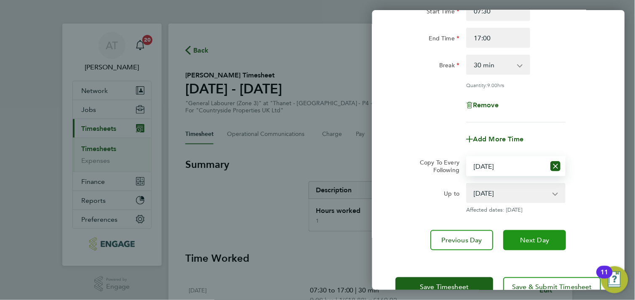
click at [547, 248] on button "Next Day" at bounding box center [534, 240] width 63 height 20
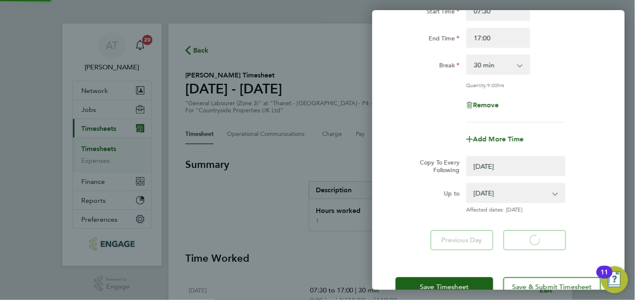
select select "0: null"
select select "30"
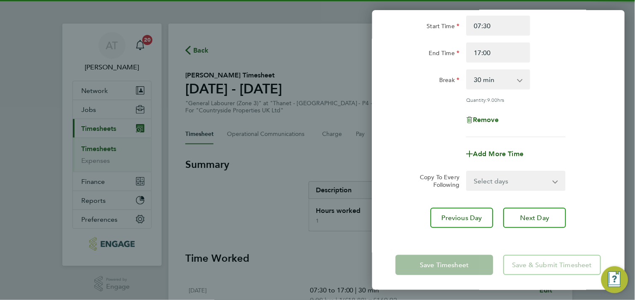
click at [496, 182] on select "Select days Day Thursday Friday" at bounding box center [511, 181] width 88 height 19
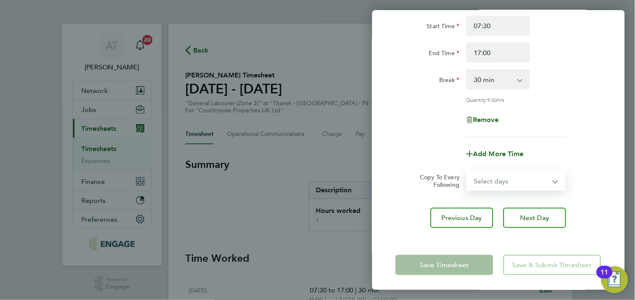
select select "THU"
click at [467, 172] on select "Select days Day Thursday Friday" at bounding box center [511, 181] width 88 height 19
select select "2025-09-19"
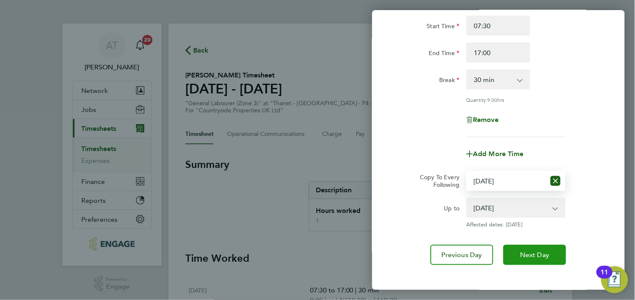
click at [529, 251] on span "Next Day" at bounding box center [534, 255] width 29 height 8
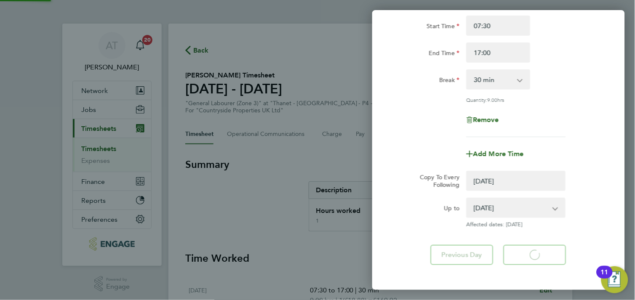
select select "0: null"
select select "30"
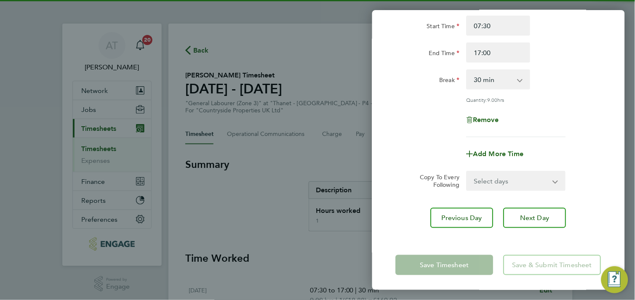
click at [489, 182] on select "Select days Friday" at bounding box center [511, 181] width 88 height 19
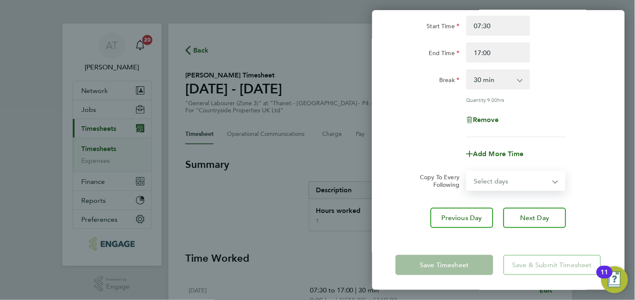
select select "FRI"
click at [467, 172] on select "Select days Friday" at bounding box center [511, 181] width 88 height 19
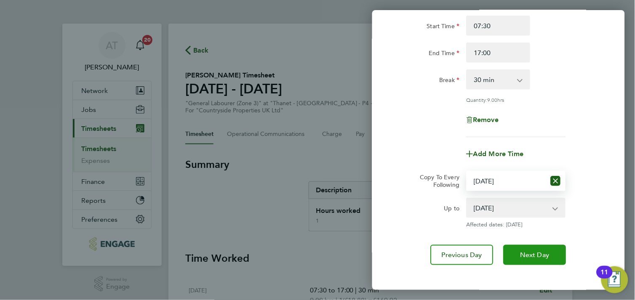
click at [532, 254] on span "Next Day" at bounding box center [534, 255] width 29 height 8
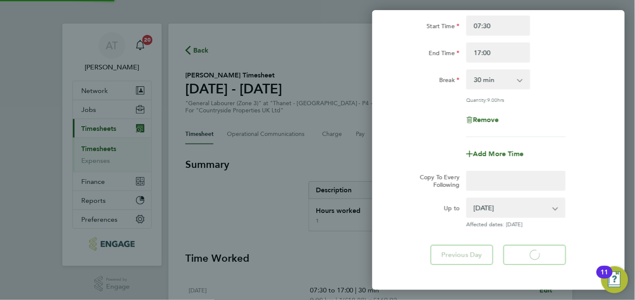
select select "30"
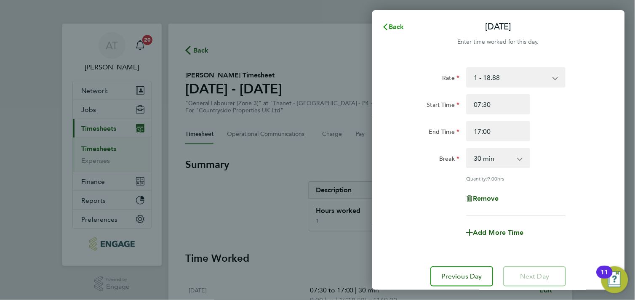
click at [386, 26] on icon "button" at bounding box center [385, 27] width 7 height 7
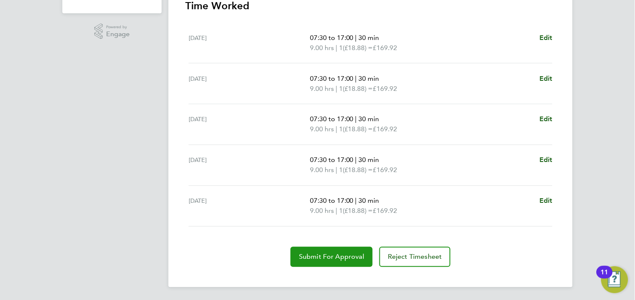
click at [331, 256] on span "Submit For Approval" at bounding box center [331, 257] width 65 height 8
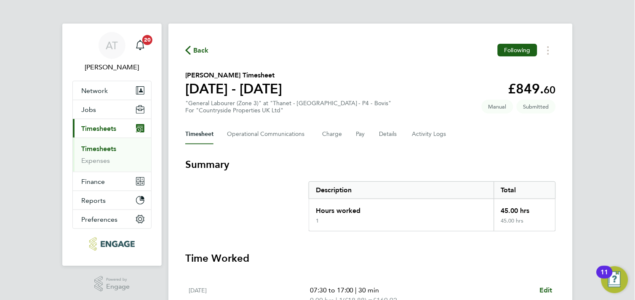
click at [204, 50] on span "Back" at bounding box center [201, 50] width 16 height 10
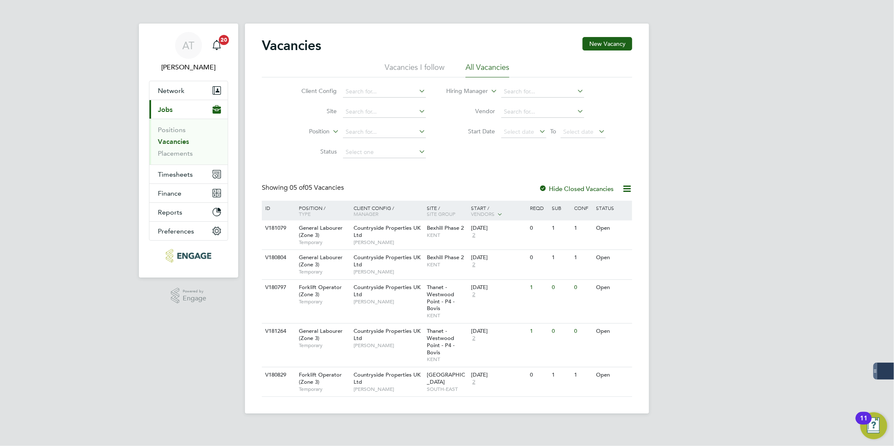
click at [680, 108] on div "AT [PERSON_NAME] Notifications 20 Applications: Network Team Members Businesses…" at bounding box center [447, 213] width 894 height 427
